Goal: Task Accomplishment & Management: Use online tool/utility

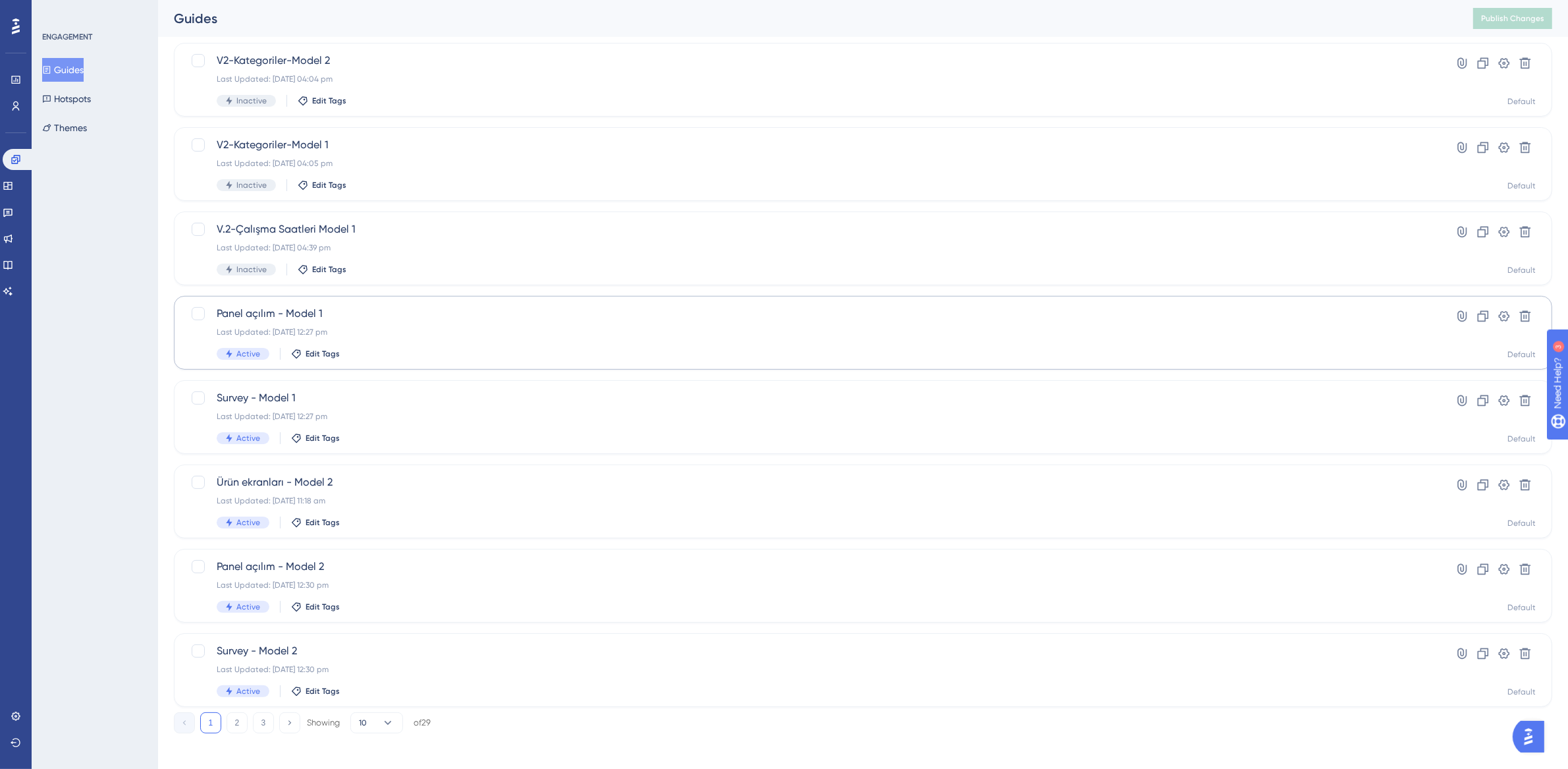
scroll to position [252, 0]
click at [235, 719] on button "2" at bounding box center [236, 717] width 21 height 21
click at [266, 715] on button "3" at bounding box center [263, 717] width 21 height 21
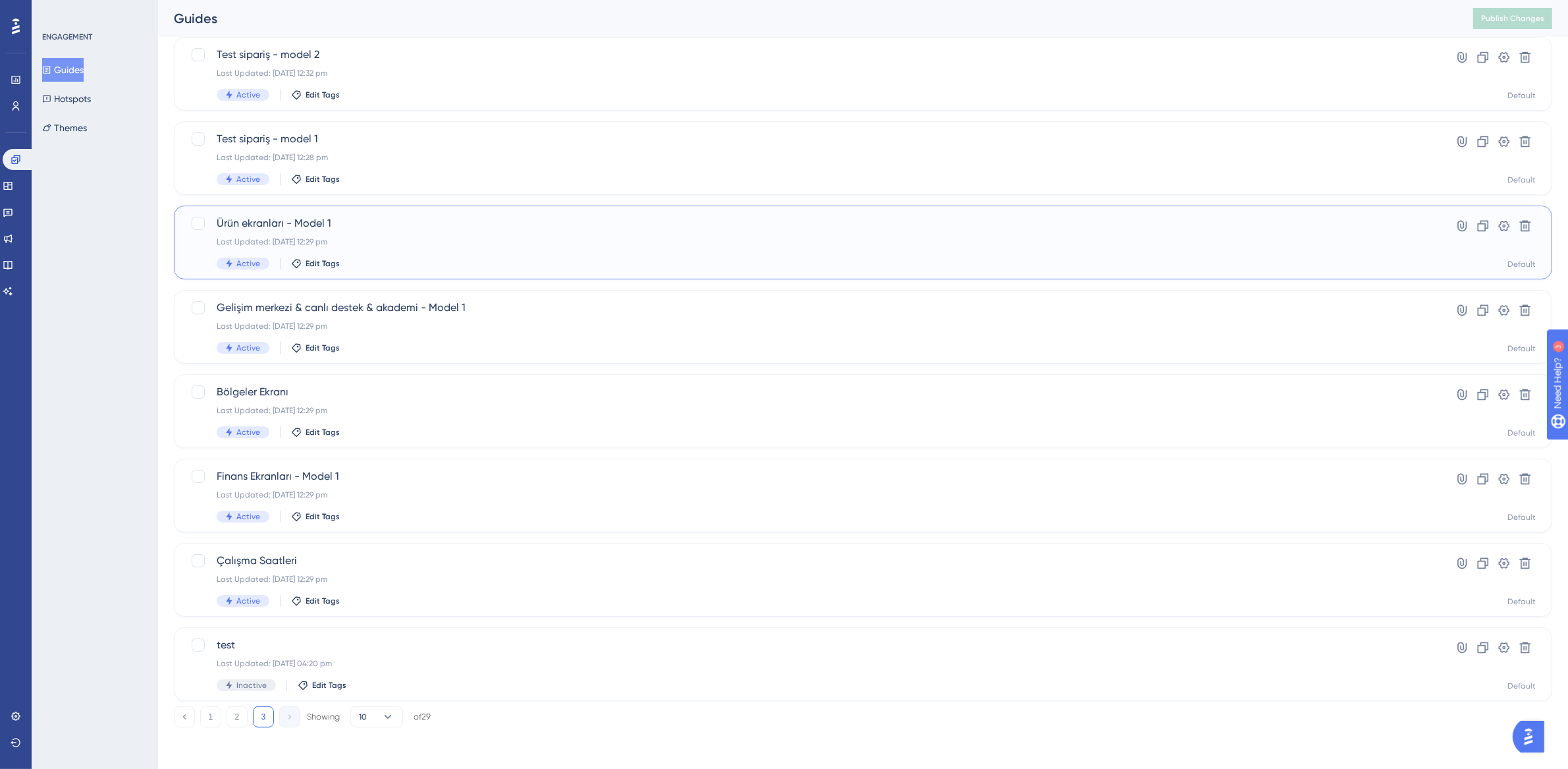
click at [452, 234] on div "Ürün ekranları - Model 1 Last Updated: [DATE] 12:29 pm Active Edit Tags" at bounding box center [810, 242] width 1188 height 54
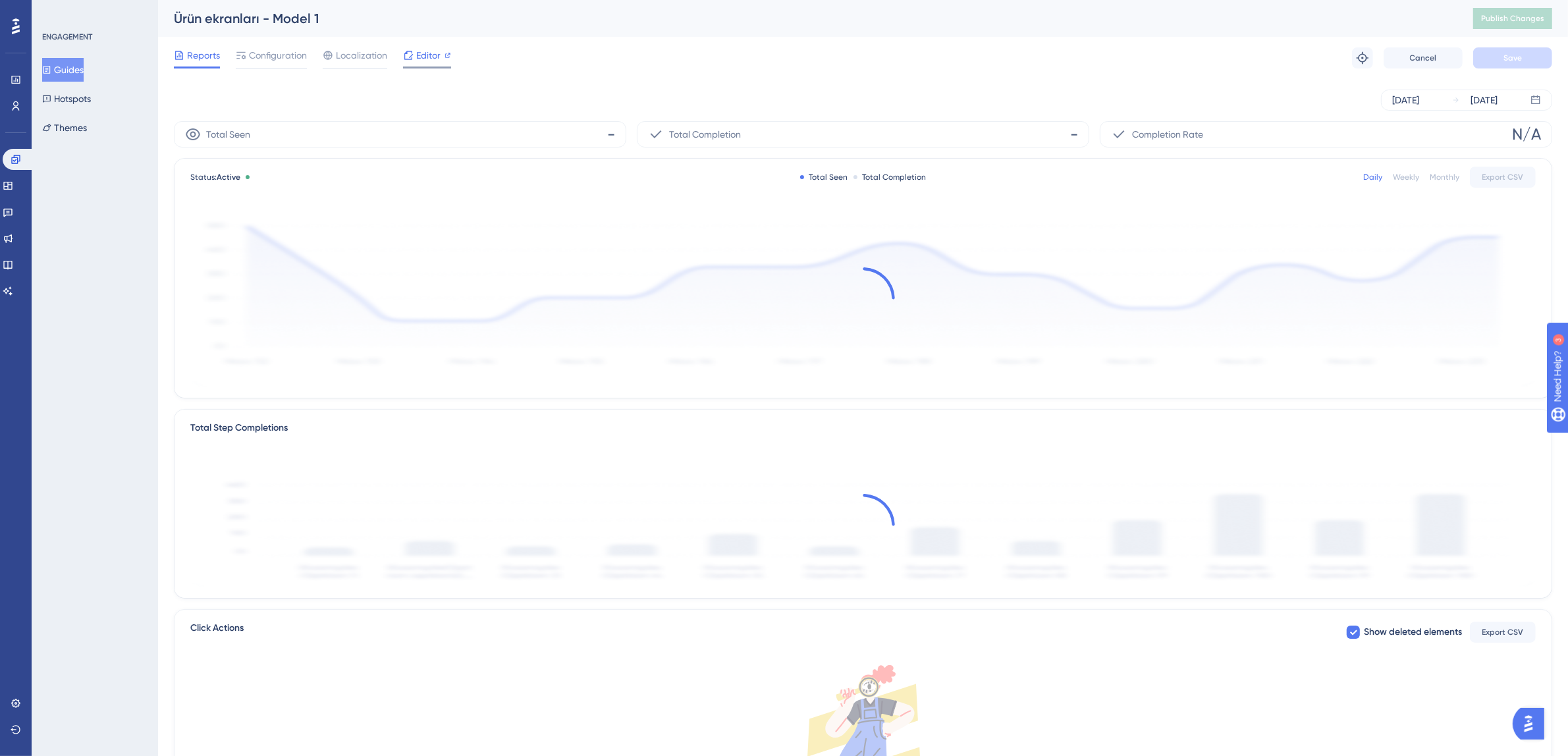
click at [420, 62] on span "Editor" at bounding box center [428, 55] width 24 height 16
click at [77, 67] on button "Guides" at bounding box center [63, 70] width 42 height 24
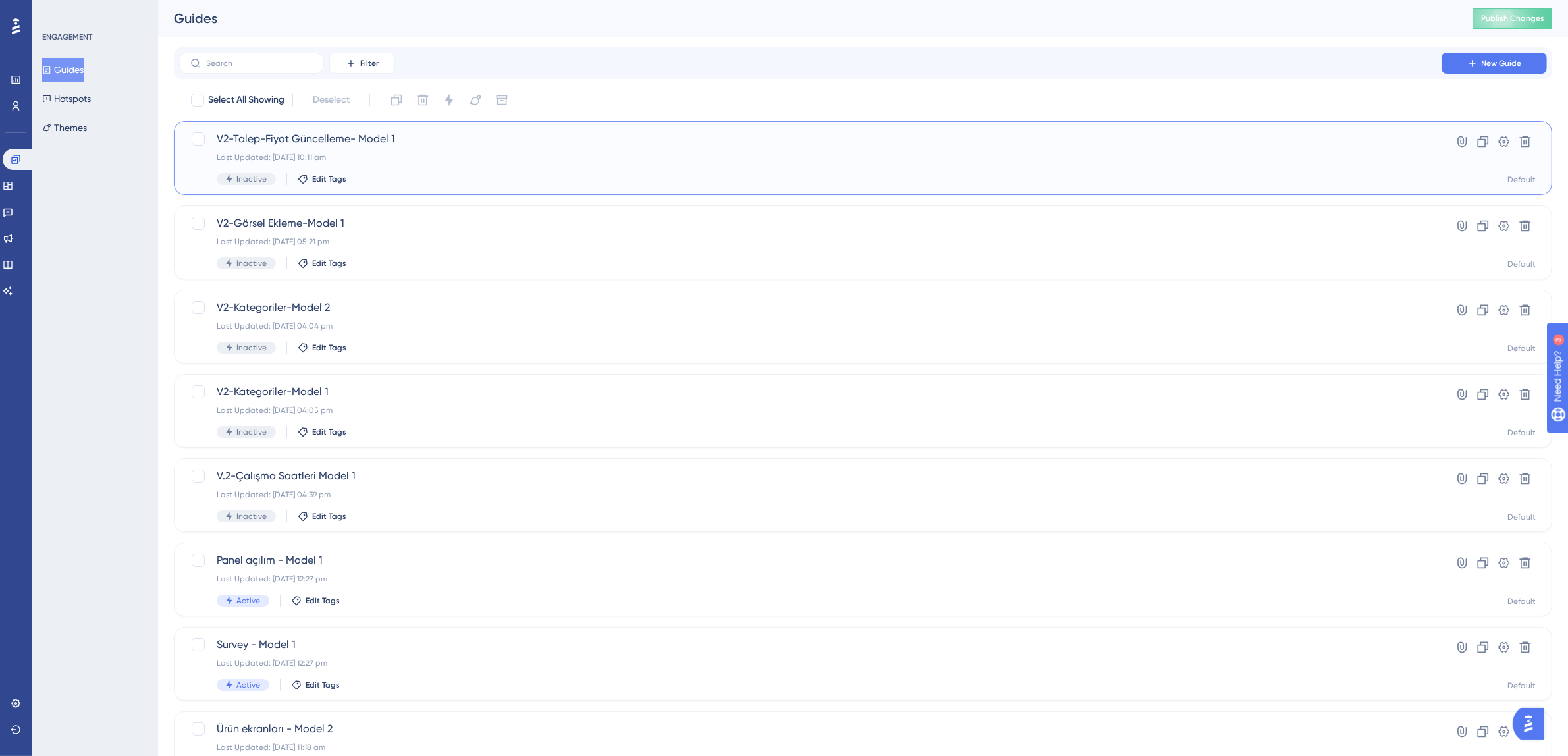
click at [383, 181] on div "Inactive Edit Tags" at bounding box center [810, 179] width 1188 height 12
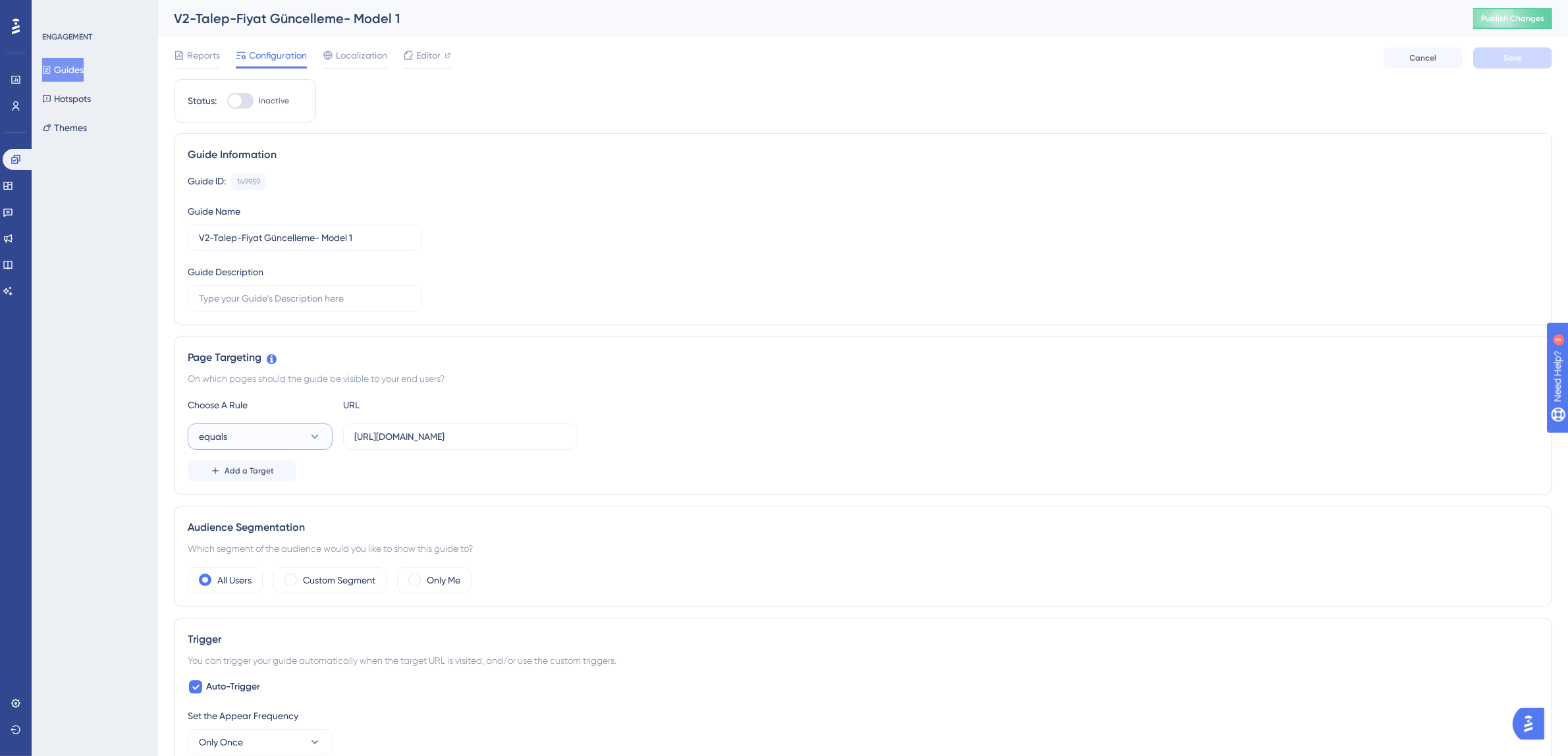
click at [311, 441] on icon at bounding box center [314, 436] width 13 height 13
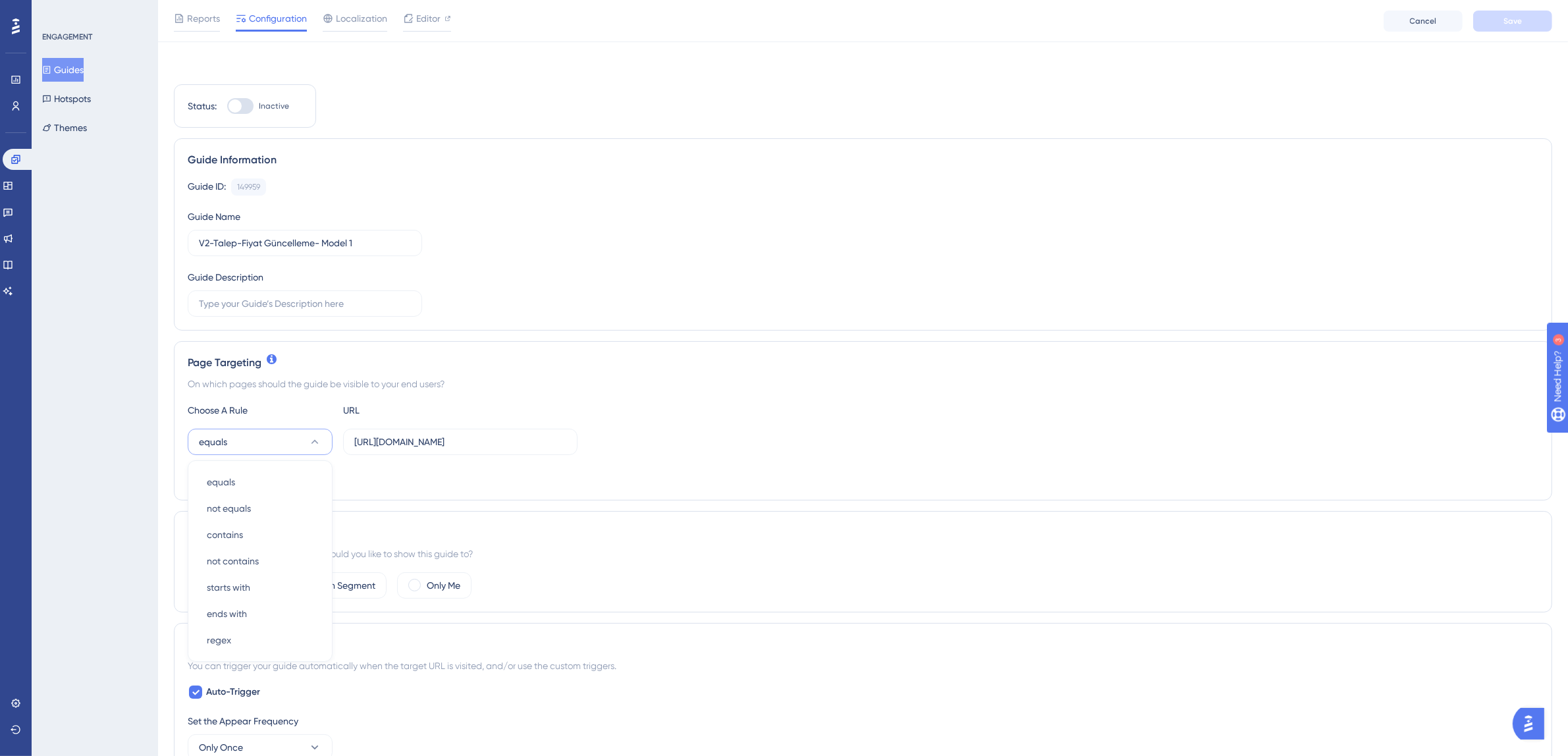
scroll to position [178, 0]
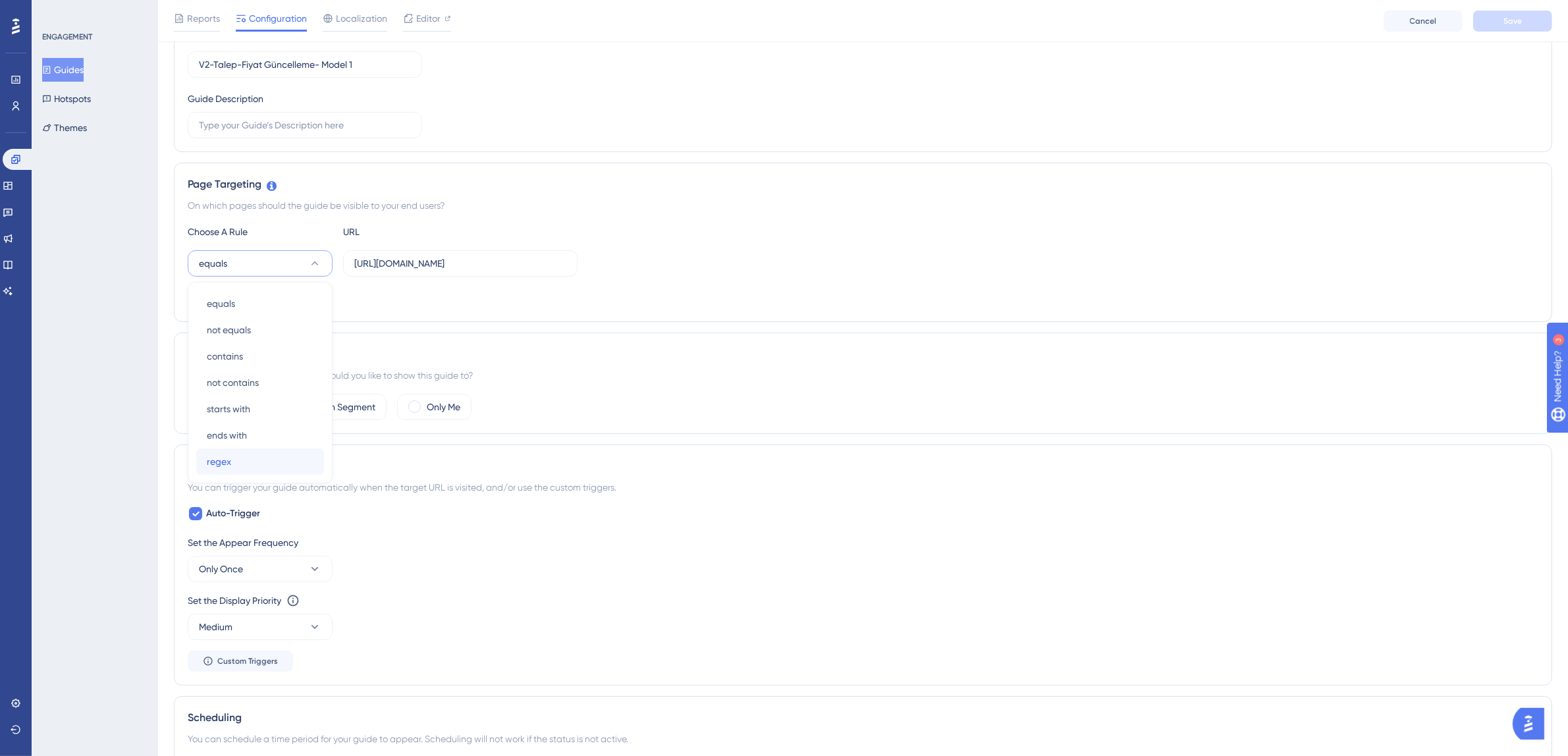
click at [242, 467] on div "regex regex" at bounding box center [260, 461] width 107 height 27
click at [430, 266] on input "[URL][DOMAIN_NAME]" at bounding box center [461, 264] width 212 height 14
paste input "^https:\/\/partner\.tgoyemek\.com\/meal\/\d+\/demands\/price(?:\/list)?$"
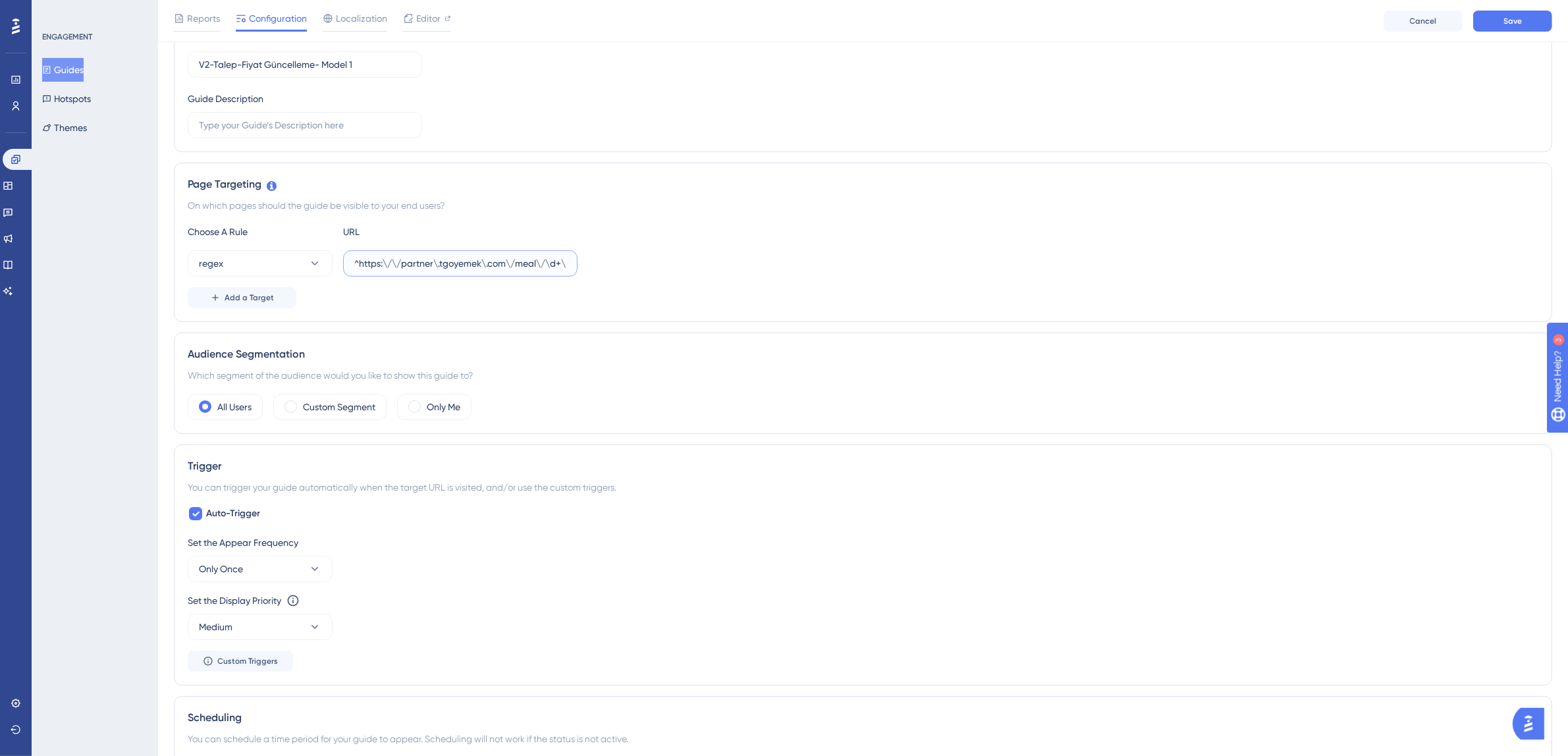
scroll to position [0, 122]
type input "^https:\/\/partner\.tgoyemek\.com\/meal\/\d+\/demands\/price(?:\/list)?$"
click at [697, 287] on div "Choose A Rule URL regex ^https:\/\/partner\.tgoyemek\.com\/meal\/\d+\/demands\/…" at bounding box center [862, 267] width 1350 height 85
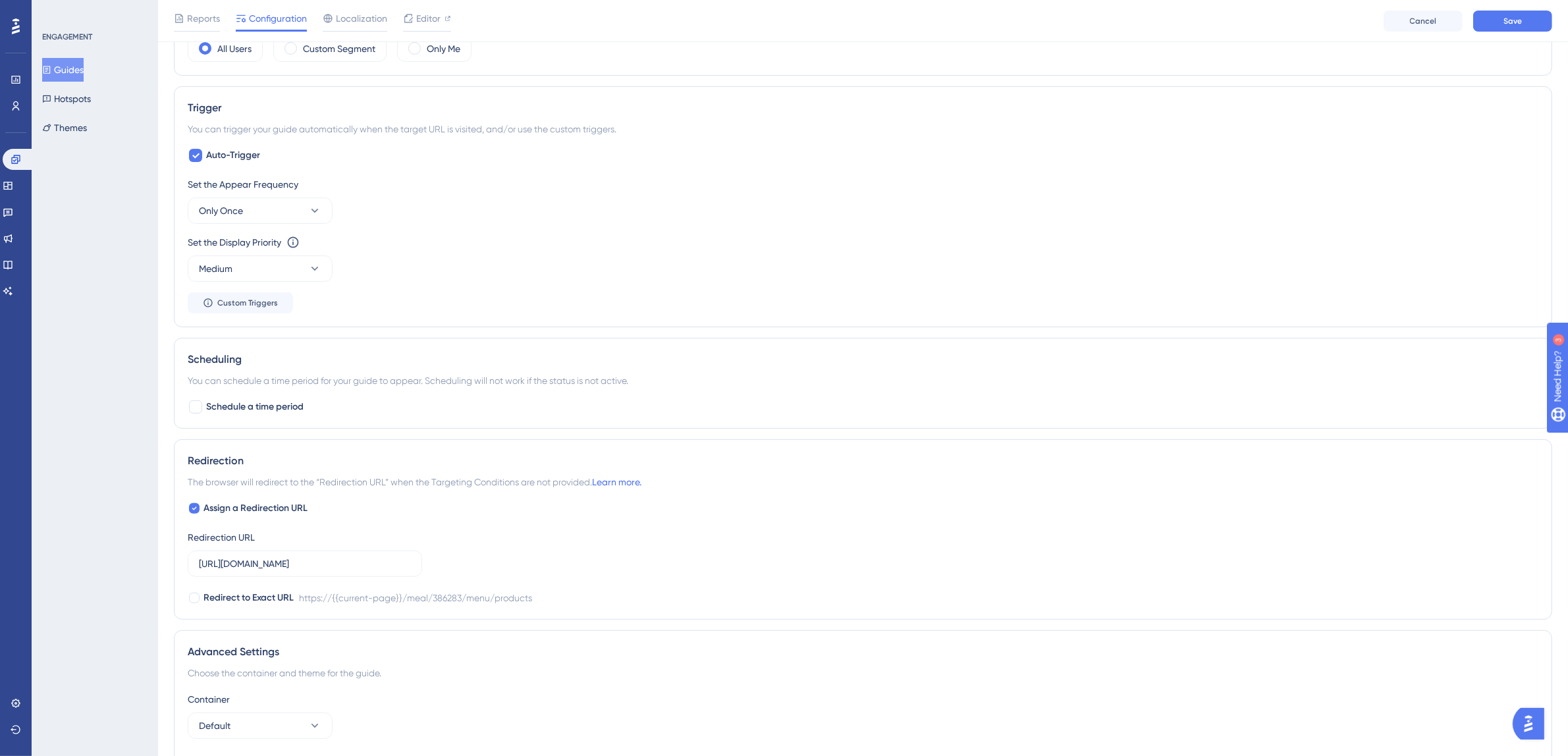
scroll to position [554, 0]
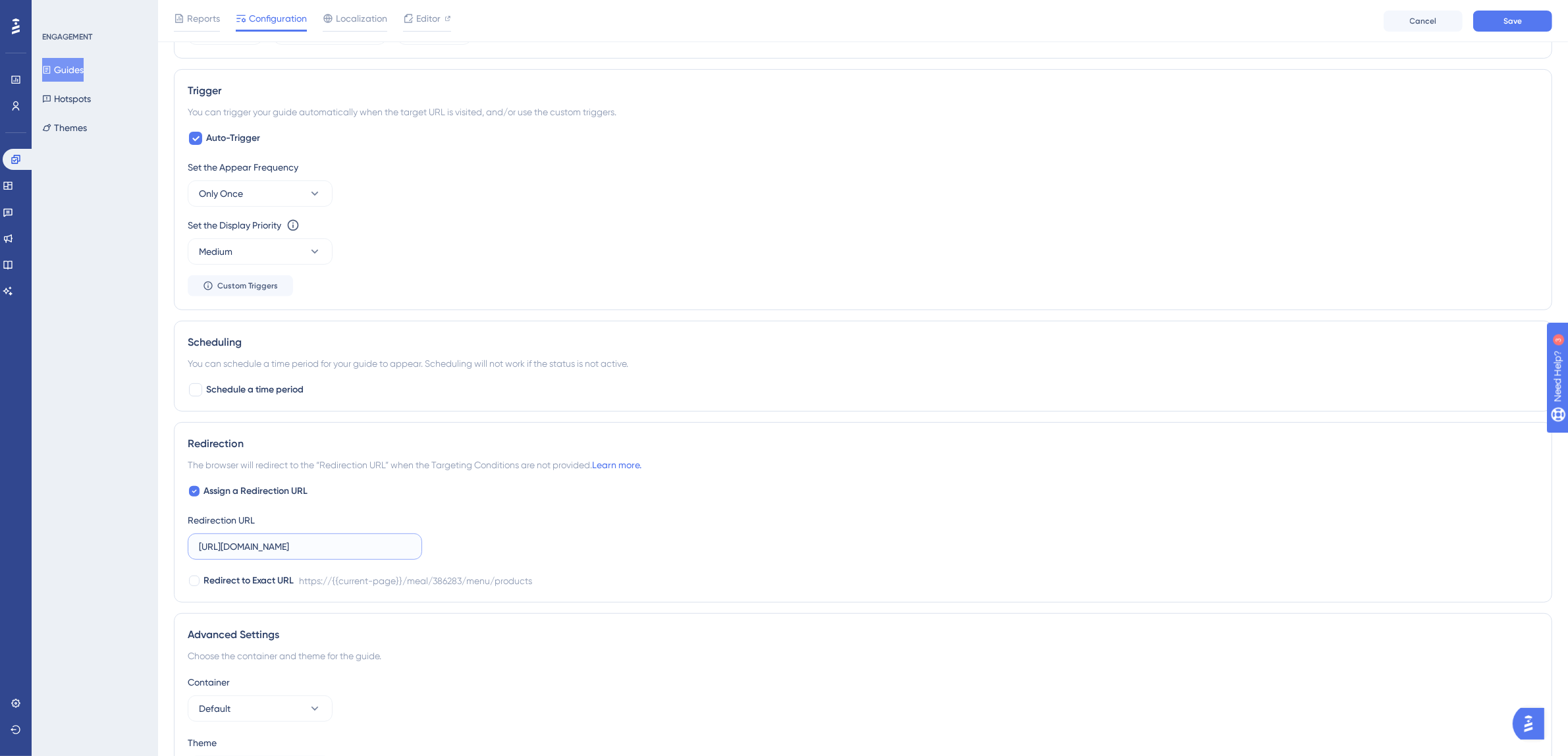
click at [309, 545] on input "[URL][DOMAIN_NAME]" at bounding box center [305, 547] width 212 height 14
paste input "demands/price/list"
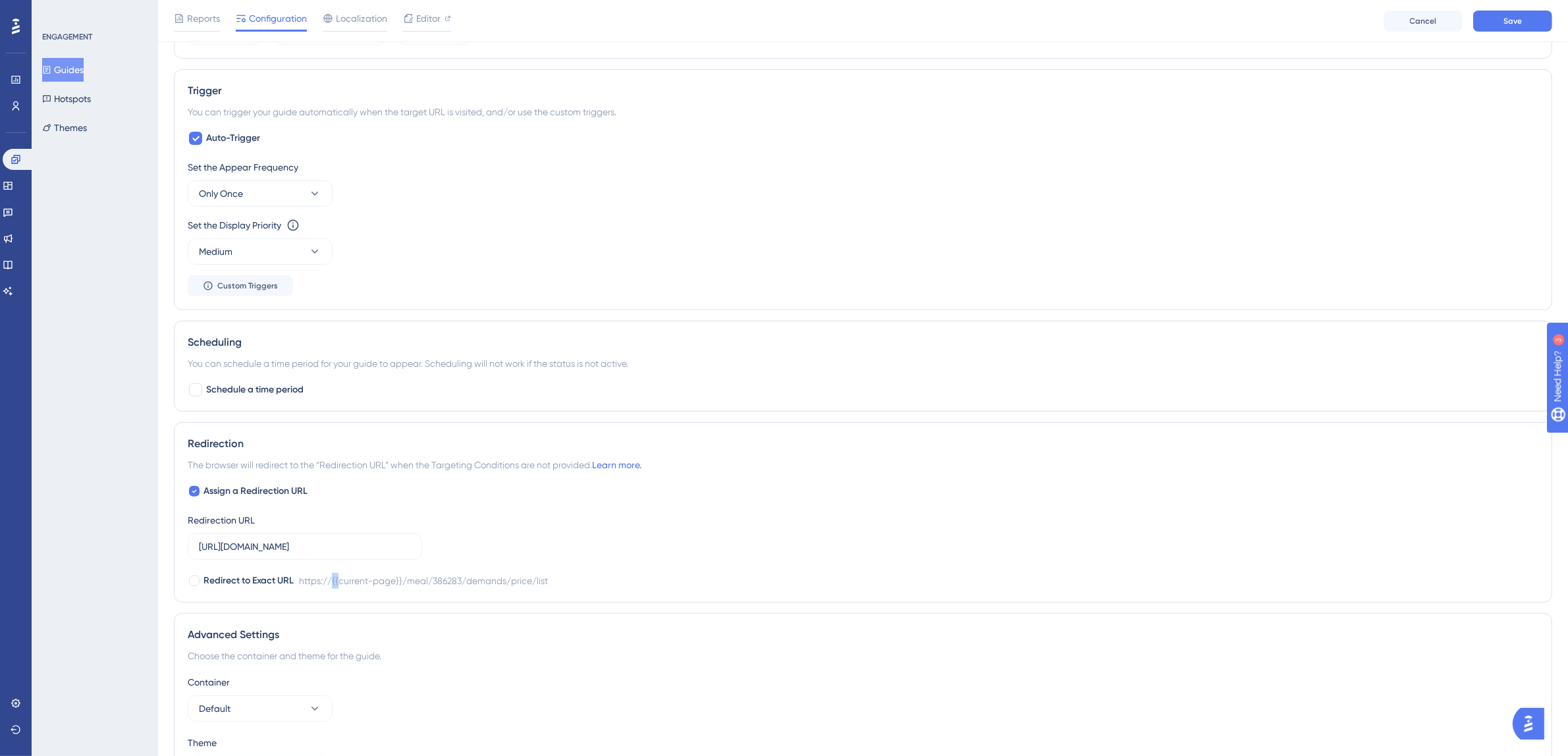
click at [339, 583] on div "https://{{current-page}}/meal/386283/demands/price/list" at bounding box center [423, 581] width 249 height 16
drag, startPoint x: 403, startPoint y: 582, endPoint x: 333, endPoint y: 585, distance: 70.1
click at [333, 585] on div "https://{{current-page}}/meal/386283/demands/price/list" at bounding box center [423, 581] width 249 height 16
copy div "{{current-page}}"
drag, startPoint x: 386, startPoint y: 547, endPoint x: 358, endPoint y: 551, distance: 28.3
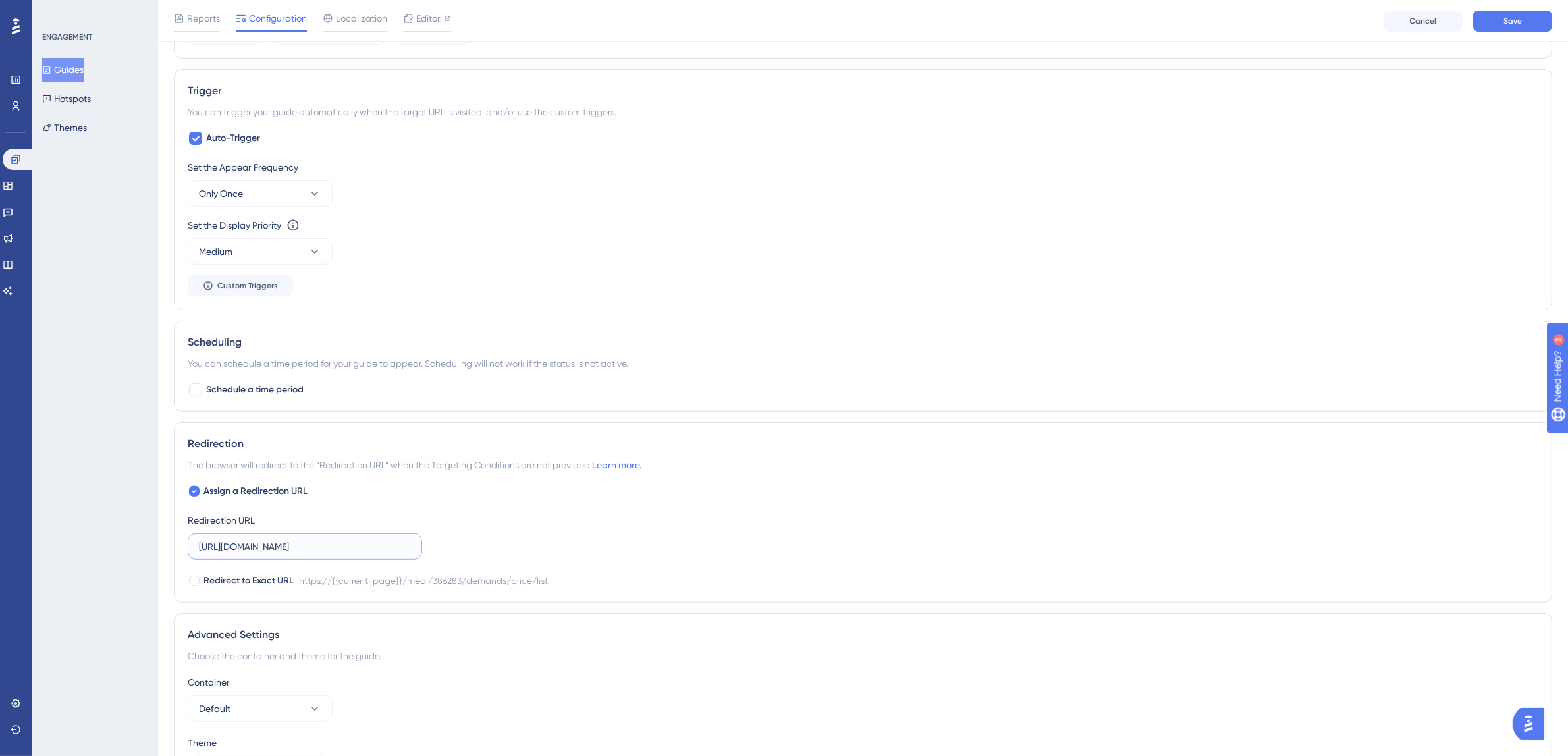
click at [358, 551] on input "[URL][DOMAIN_NAME]" at bounding box center [305, 547] width 212 height 14
paste input "{{current-page}}"
drag, startPoint x: 404, startPoint y: 548, endPoint x: 342, endPoint y: 552, distance: 62.1
click at [342, 552] on input "https://[DOMAIN_NAME]/meal/{{current-page}}3/demands/price/list" at bounding box center [305, 547] width 212 height 14
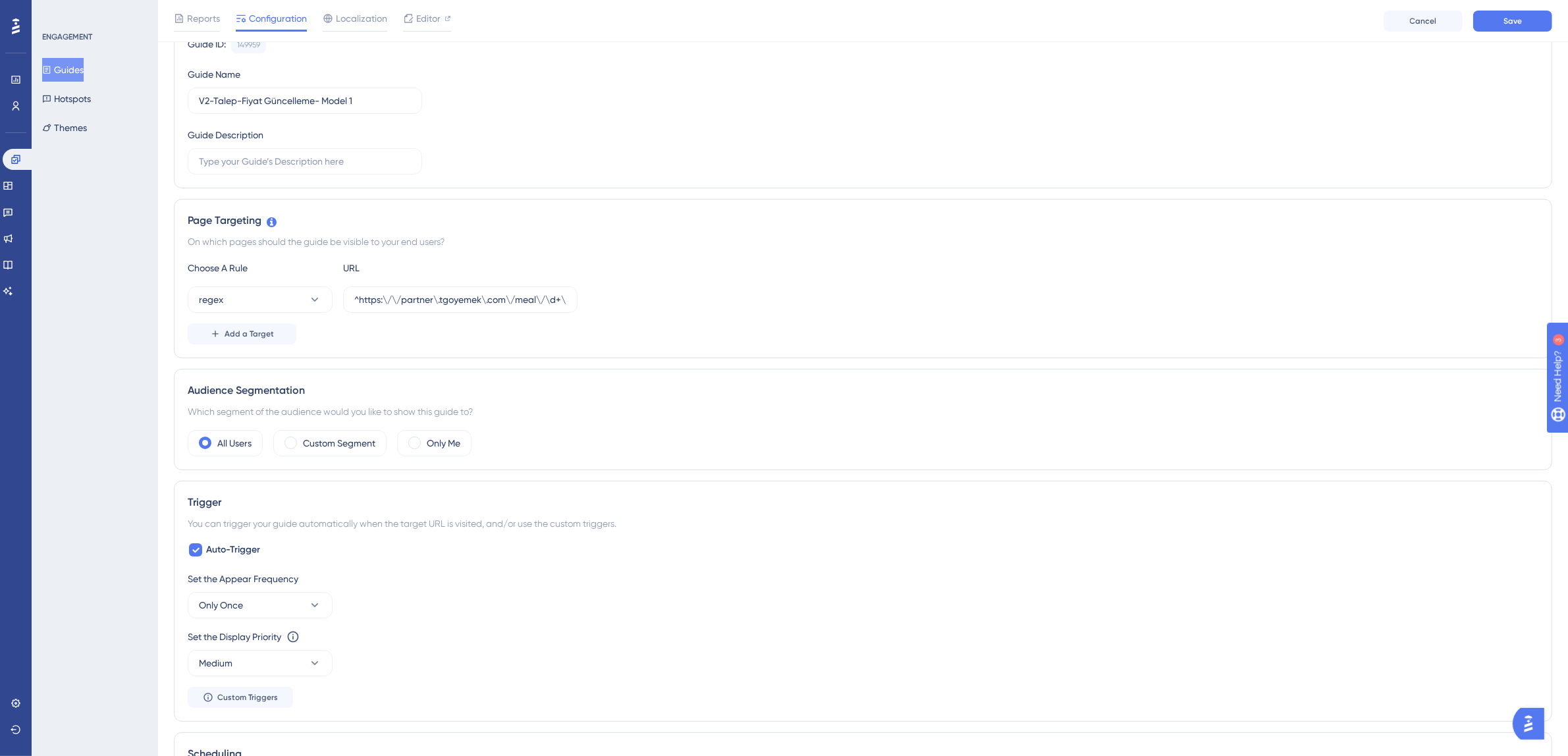
scroll to position [0, 0]
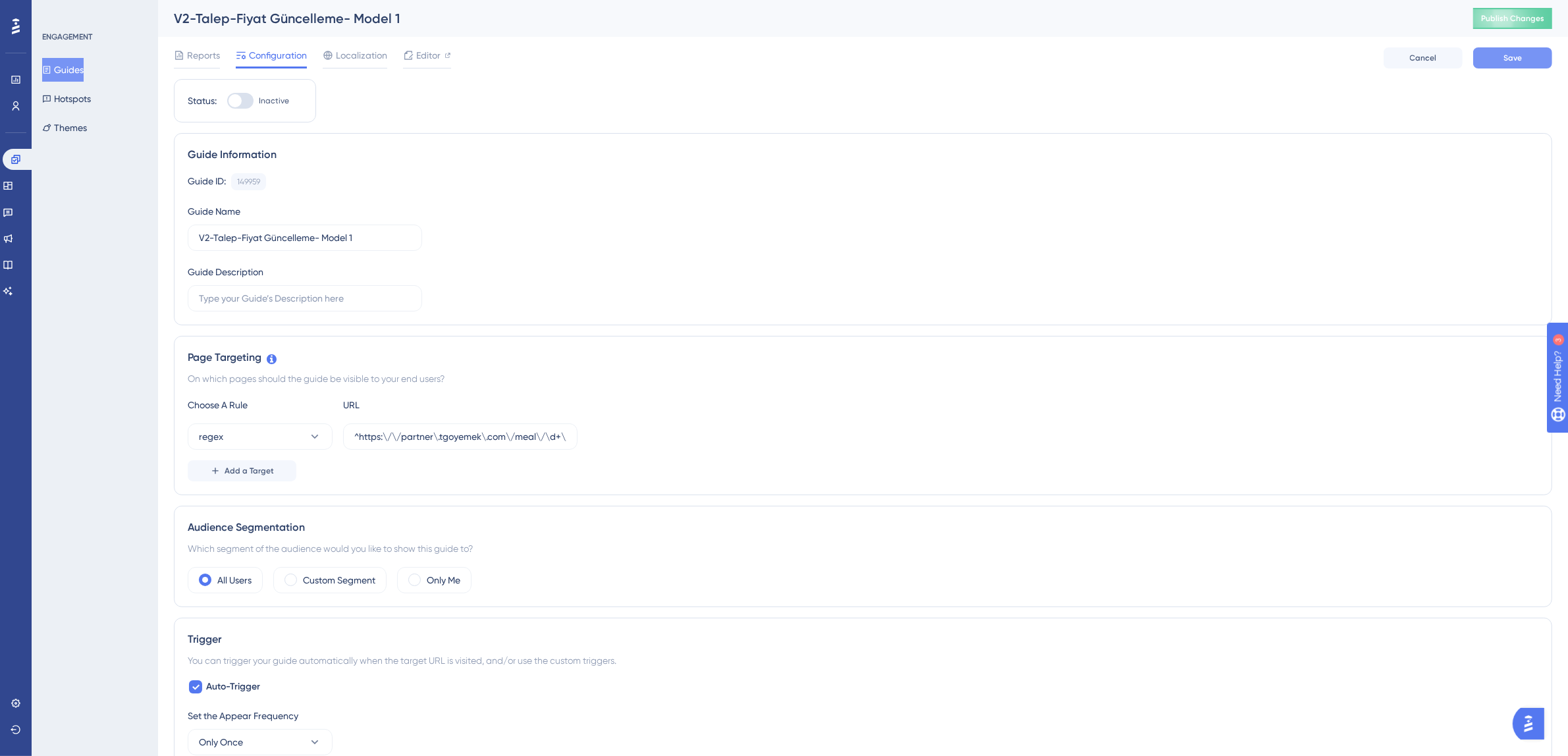
type input "https://[DOMAIN_NAME]/meal/{{store_id}}/demands/price/list"
click at [1519, 55] on span "Save" at bounding box center [1513, 58] width 19 height 11
click at [1528, 15] on span "Publish Changes" at bounding box center [1513, 18] width 63 height 11
click at [433, 57] on span "Editor" at bounding box center [428, 55] width 24 height 16
click at [457, 431] on input "^https:\/\/partner\.tgoyemek\.com\/meal\/\d+\/demands\/price(?:\/list)?$" at bounding box center [461, 436] width 212 height 14
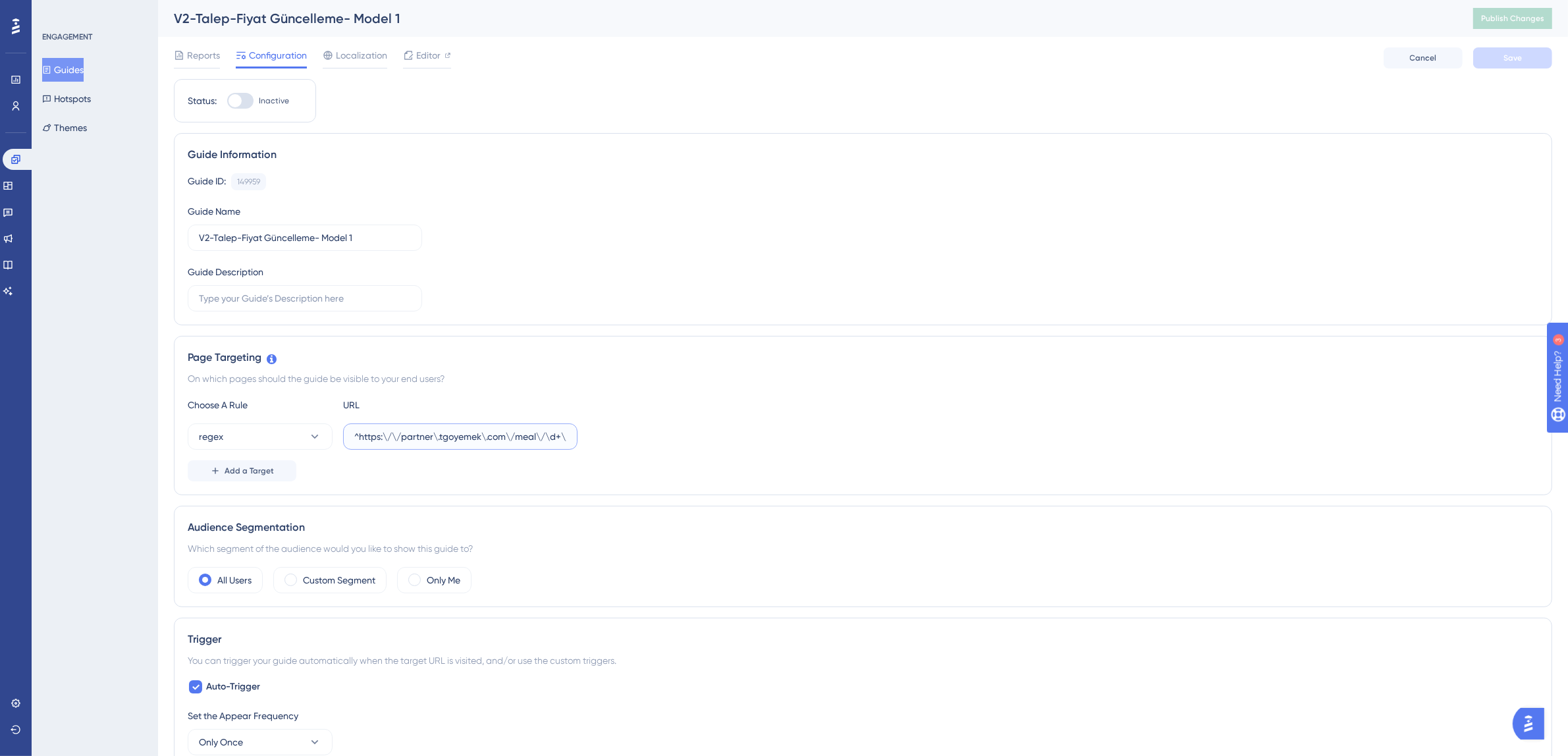
click at [457, 431] on input "^https:\/\/partner\.tgoyemek\.com\/meal\/\d+\/demands\/price(?:\/list)?$" at bounding box center [461, 436] width 212 height 14
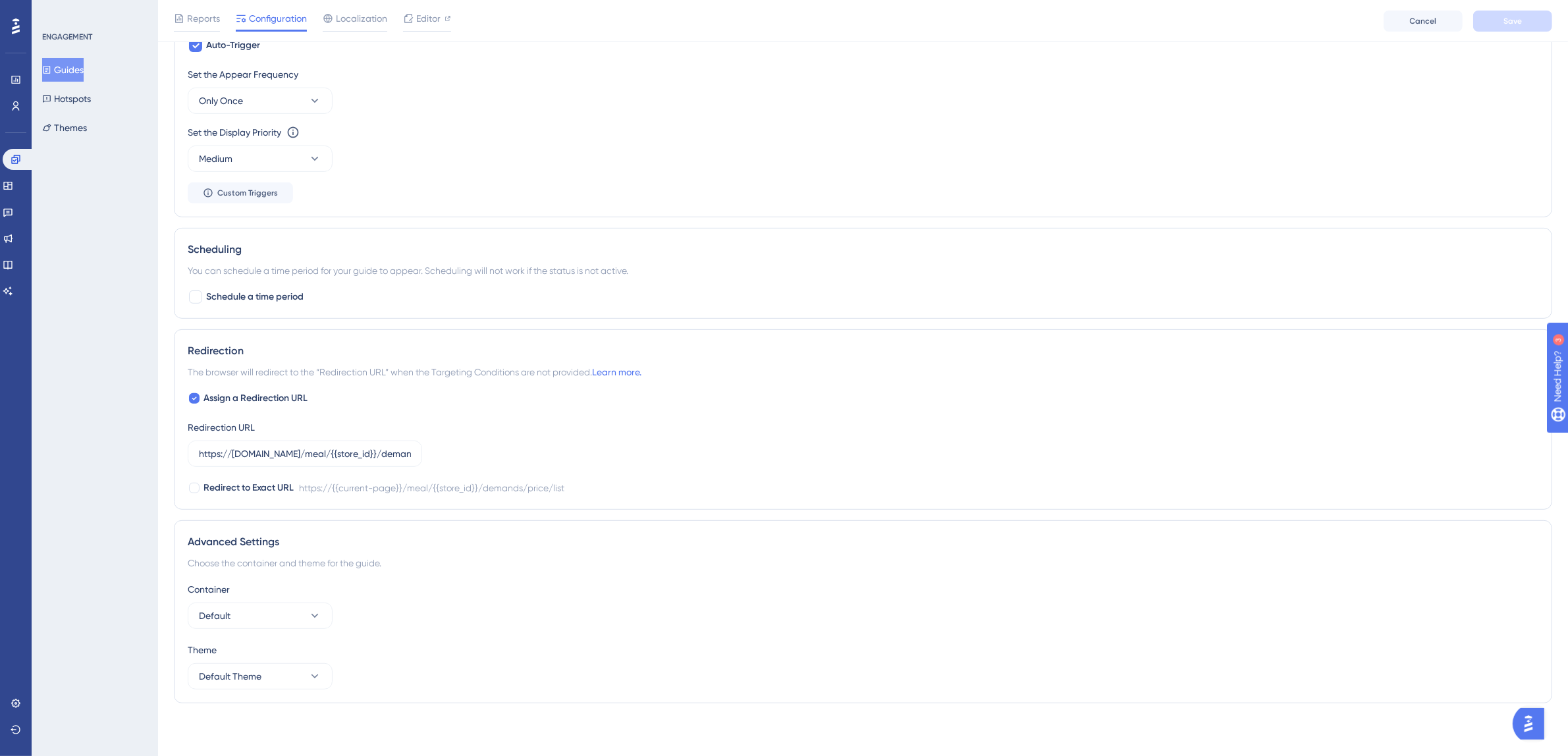
scroll to position [621, 0]
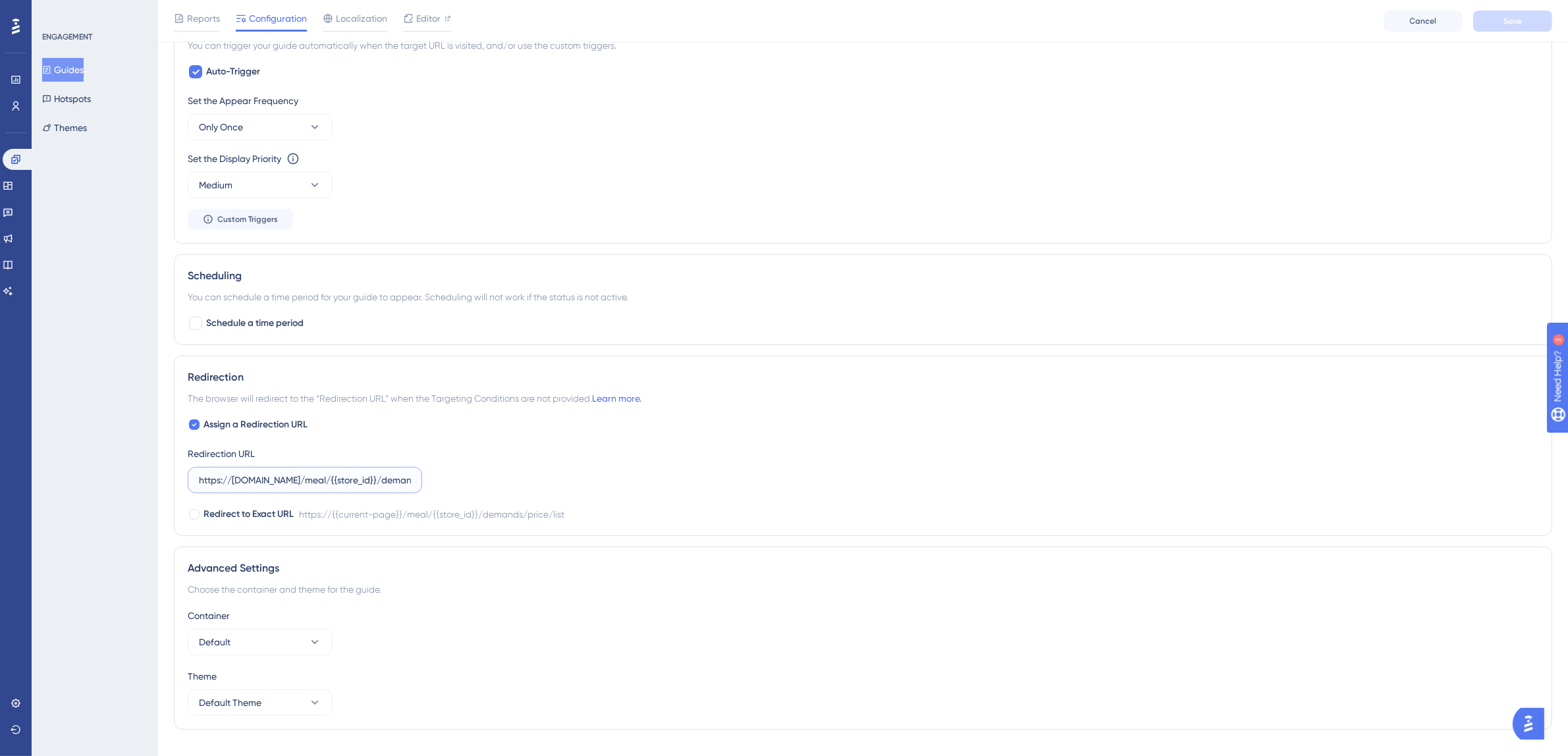
click at [352, 480] on input "https://[DOMAIN_NAME]/meal/{{store_id}}/demands/price/list" at bounding box center [305, 480] width 212 height 14
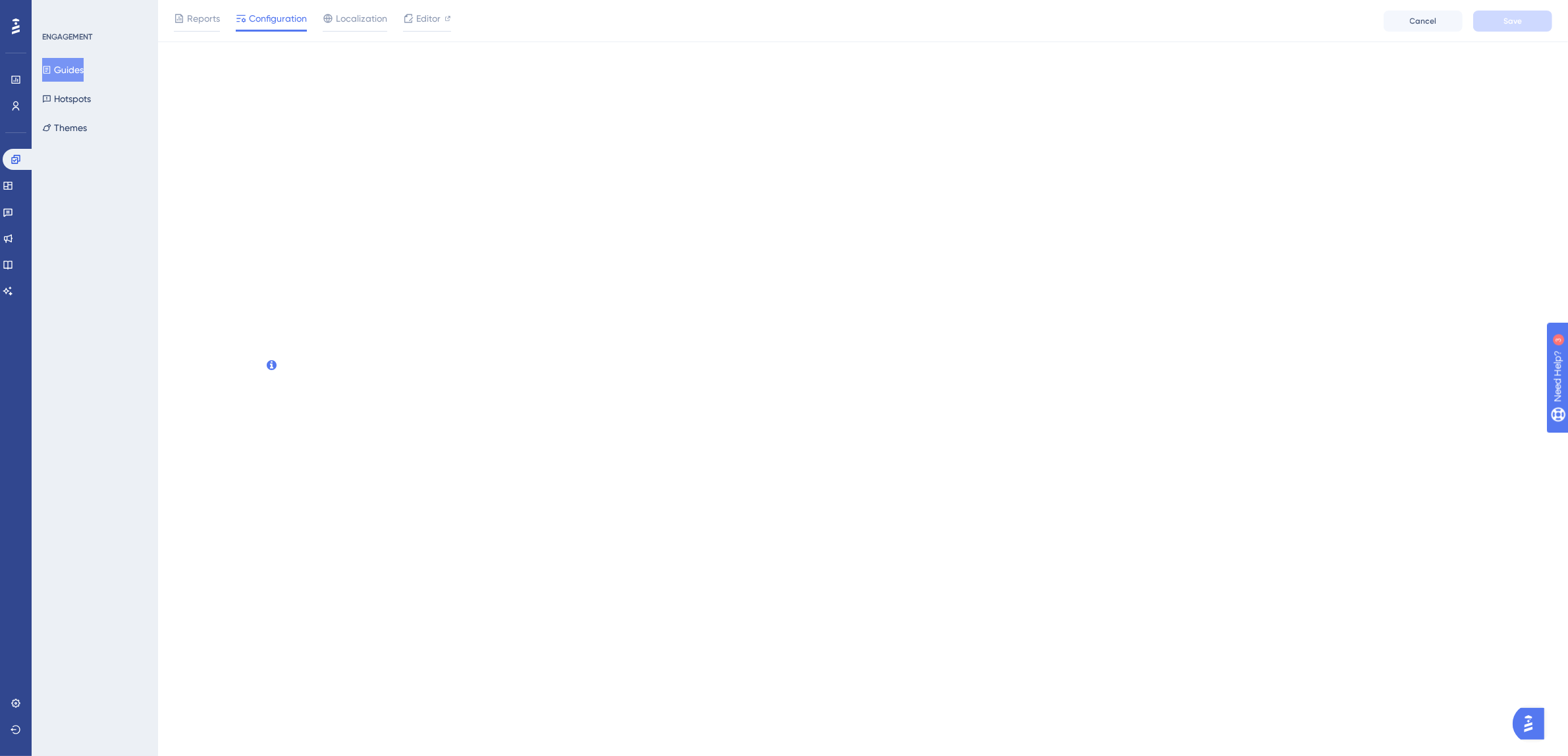
scroll to position [0, 0]
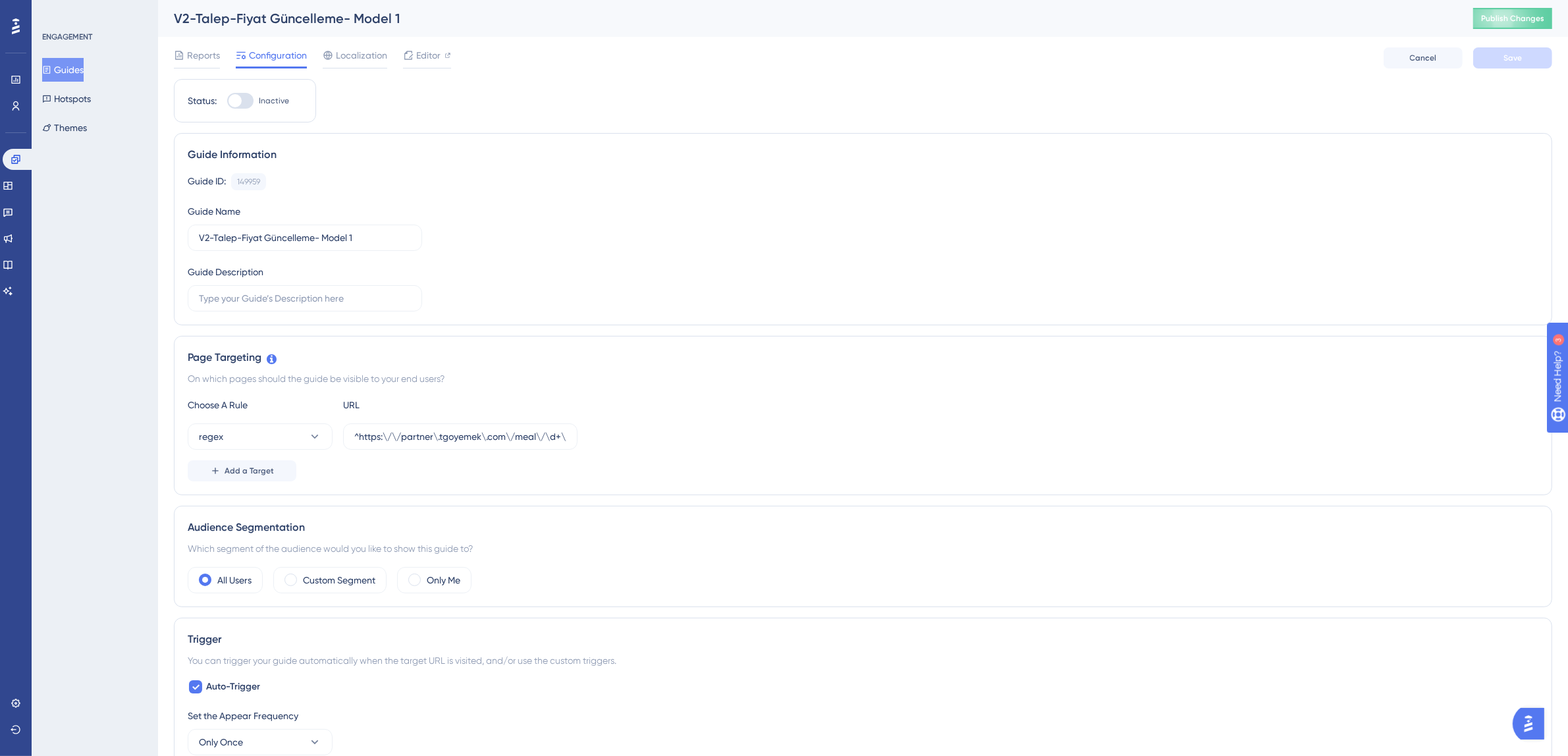
click at [74, 69] on button "Guides" at bounding box center [63, 70] width 42 height 24
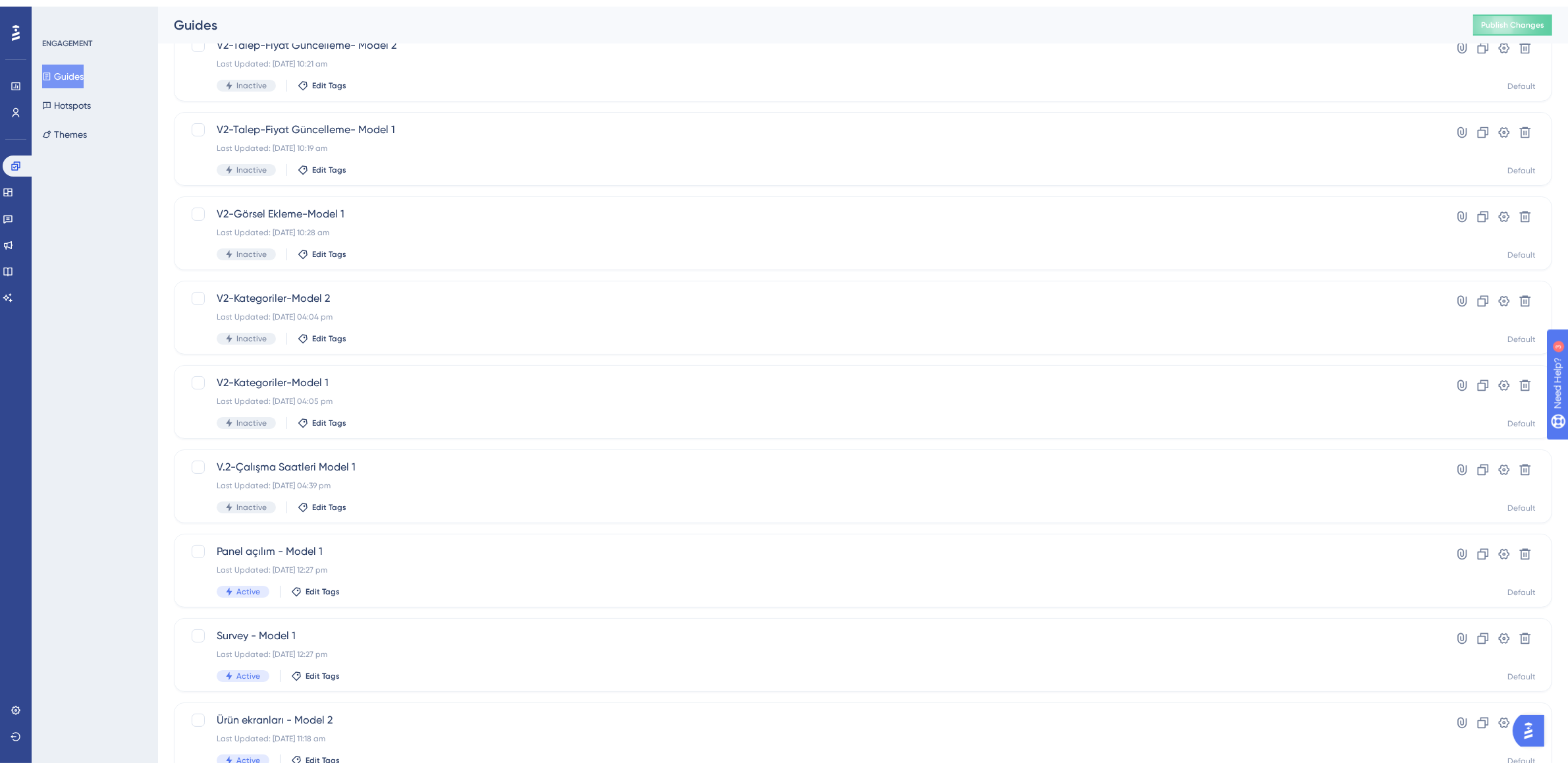
scroll to position [252, 0]
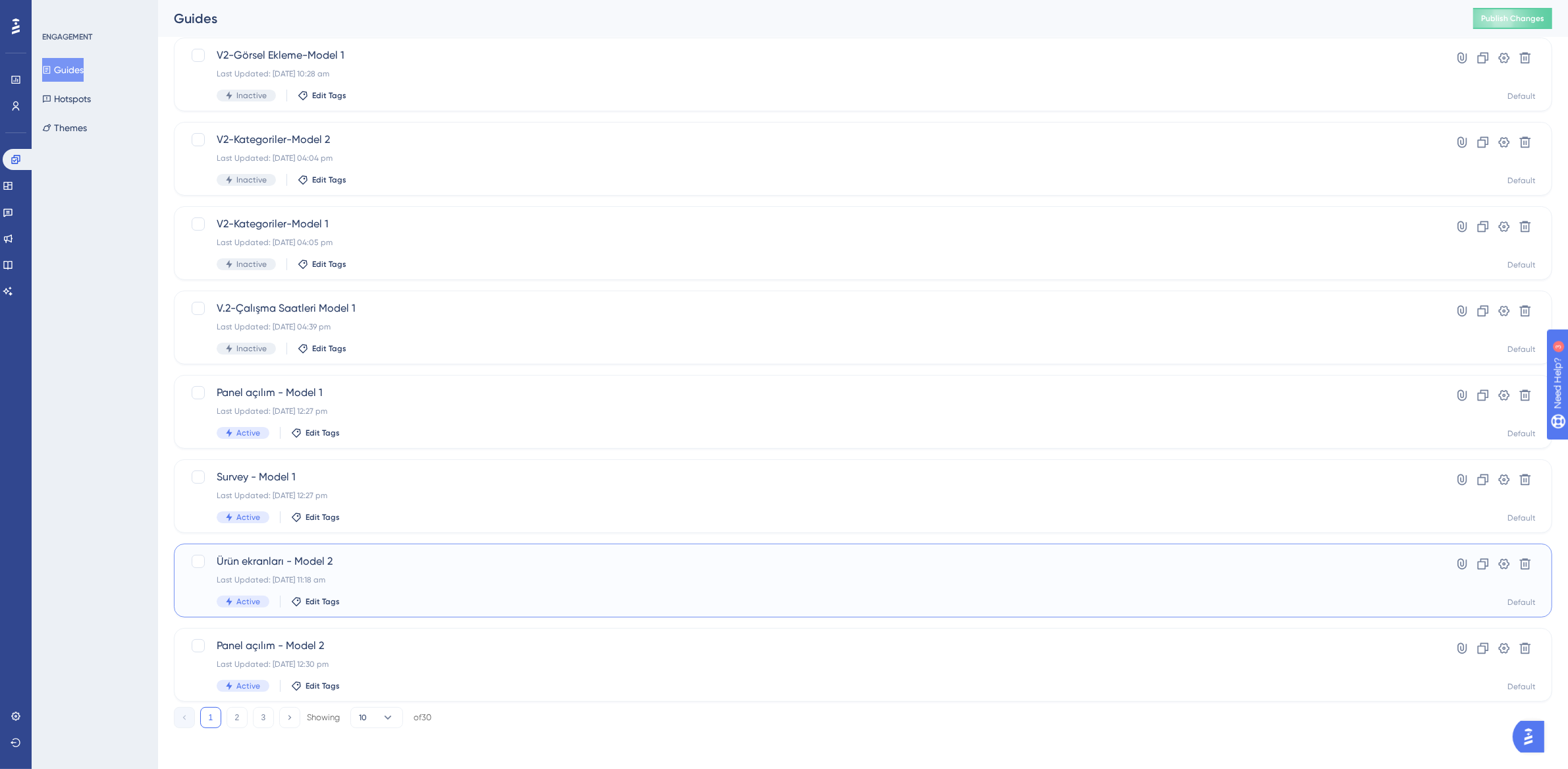
click at [349, 578] on div "Last Updated: [DATE] 11:18 am" at bounding box center [810, 580] width 1188 height 11
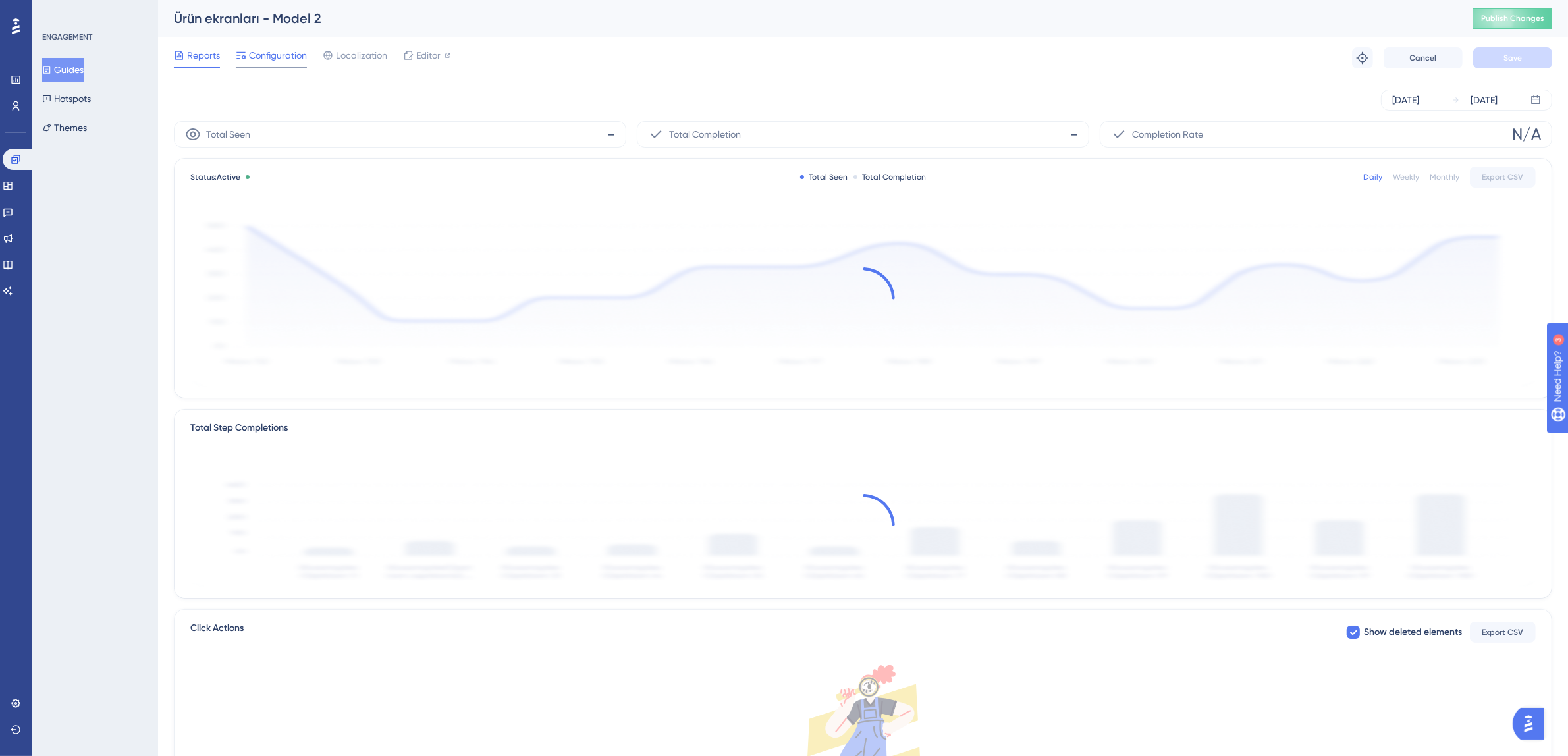
click at [276, 61] on span "Configuration" at bounding box center [277, 55] width 58 height 16
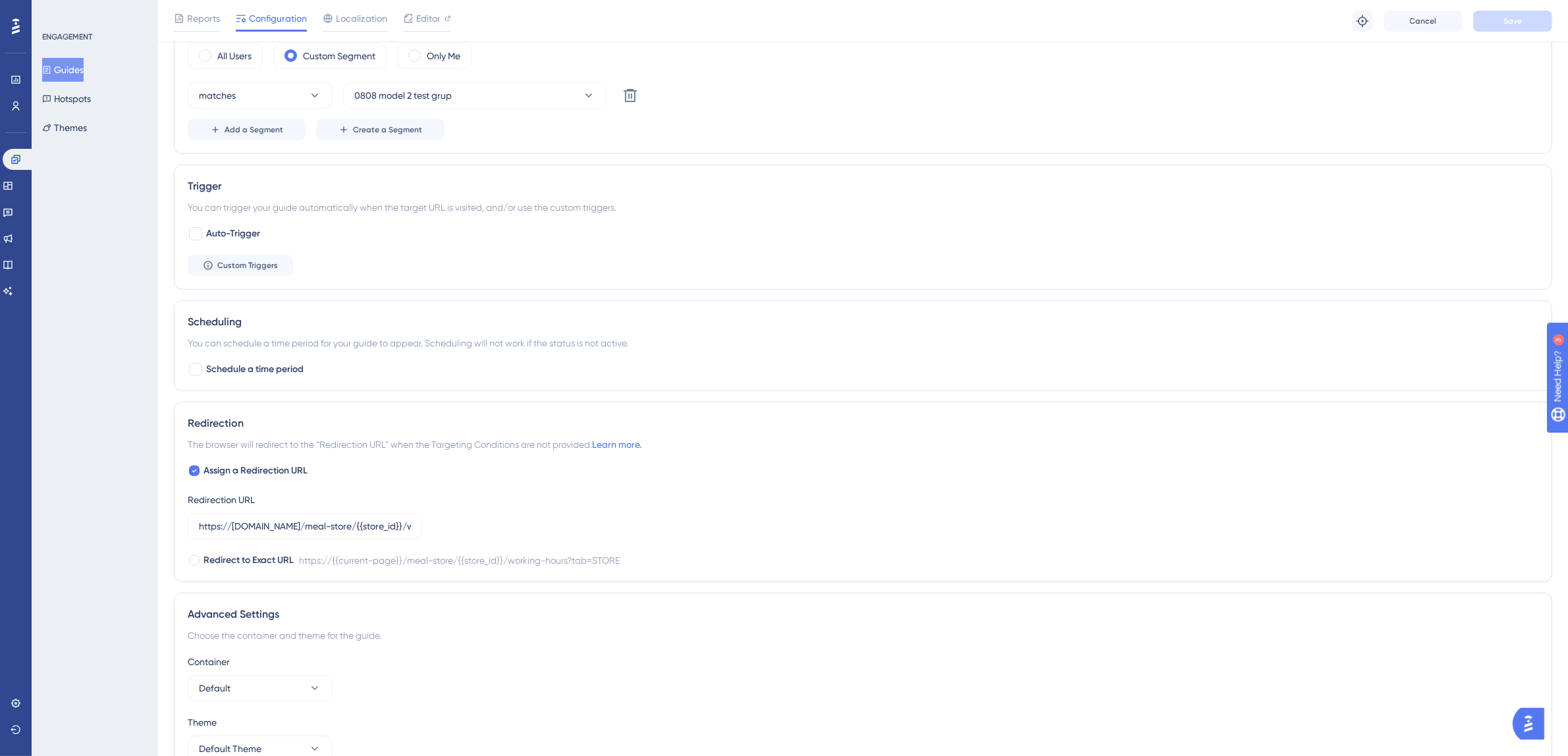
scroll to position [694, 0]
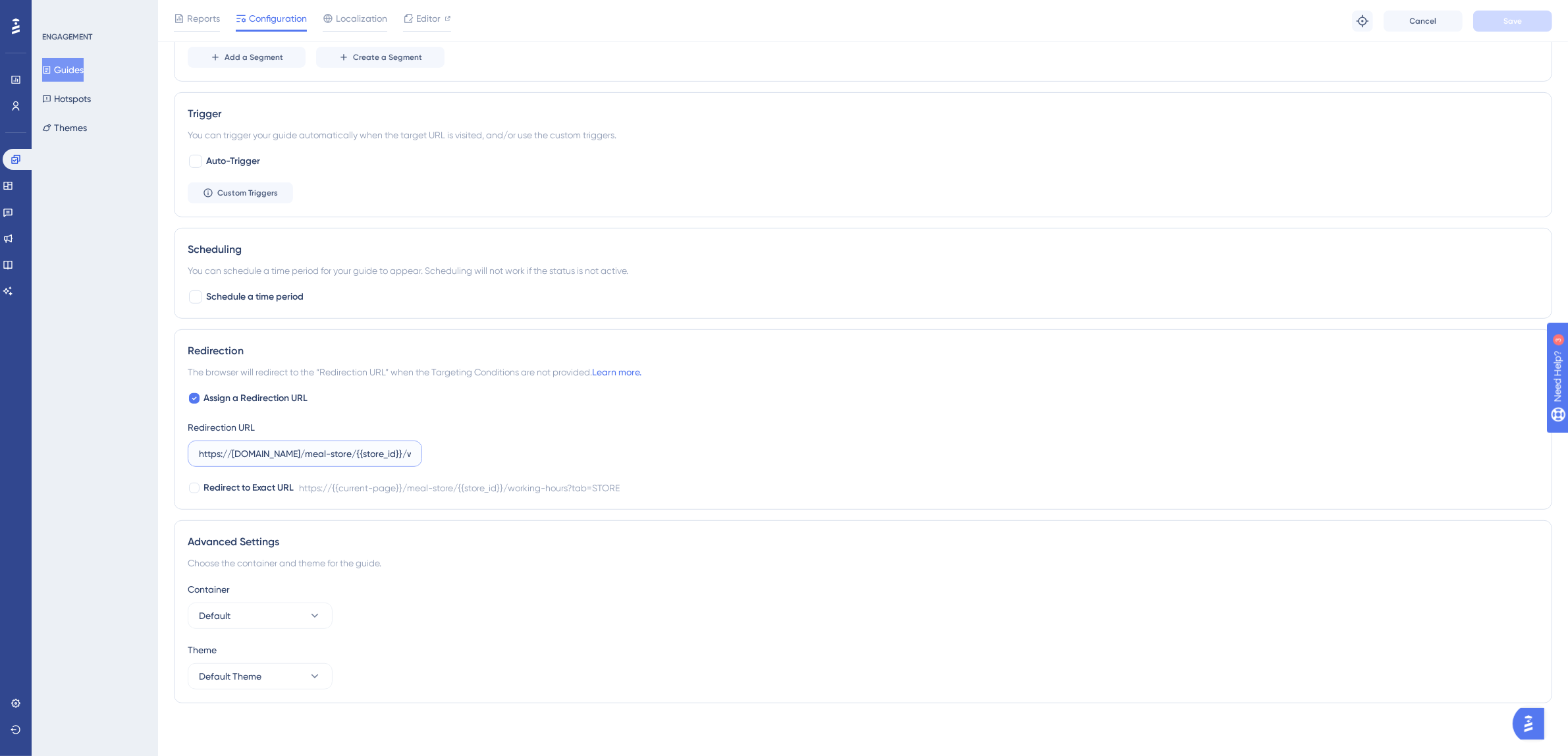
click at [376, 454] on input "https://[DOMAIN_NAME]/meal-store/{{store_id}}/working-hours?tab=STORE" at bounding box center [305, 454] width 212 height 14
click at [67, 62] on button "Guides" at bounding box center [63, 70] width 42 height 24
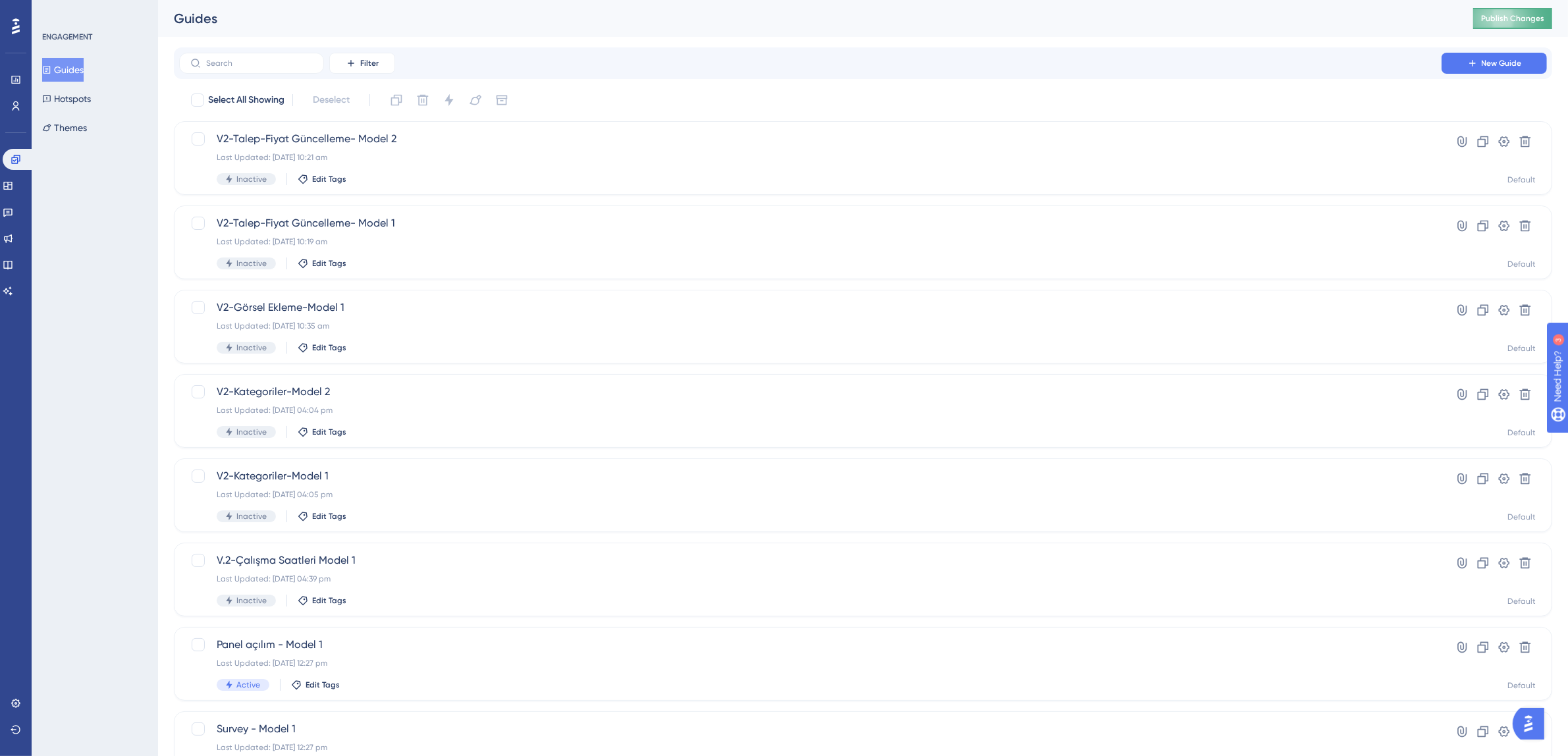
click at [1522, 20] on span "Publish Changes" at bounding box center [1513, 18] width 63 height 11
